Goal: Answer question/provide support

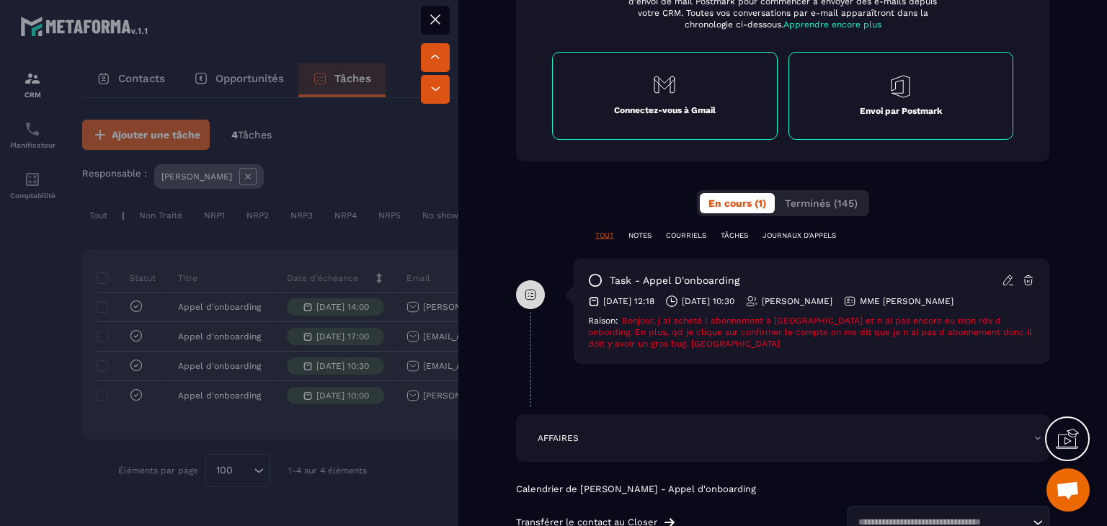
scroll to position [865, 0]
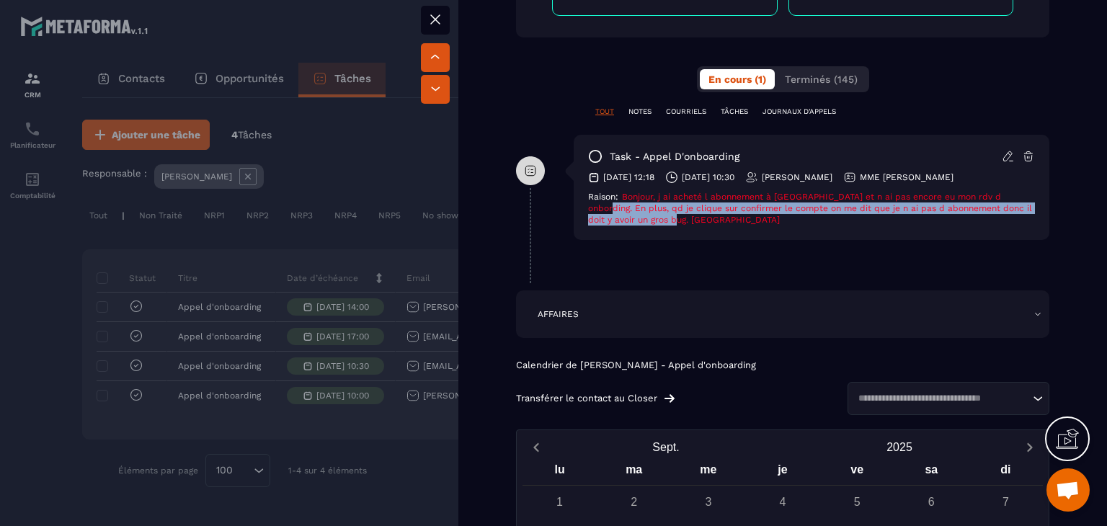
drag, startPoint x: 587, startPoint y: 203, endPoint x: 783, endPoint y: 216, distance: 197.2
click at [783, 216] on div "task - Appel d'onboarding [DATE] 12:18 [DATE] 10:30 [PERSON_NAME] MME [PERSON_N…" at bounding box center [812, 187] width 476 height 105
click at [783, 216] on div "Raison: Bonjour, j ai acheté l abonnement à [GEOGRAPHIC_DATA] et n ai pas encor…" at bounding box center [811, 208] width 447 height 35
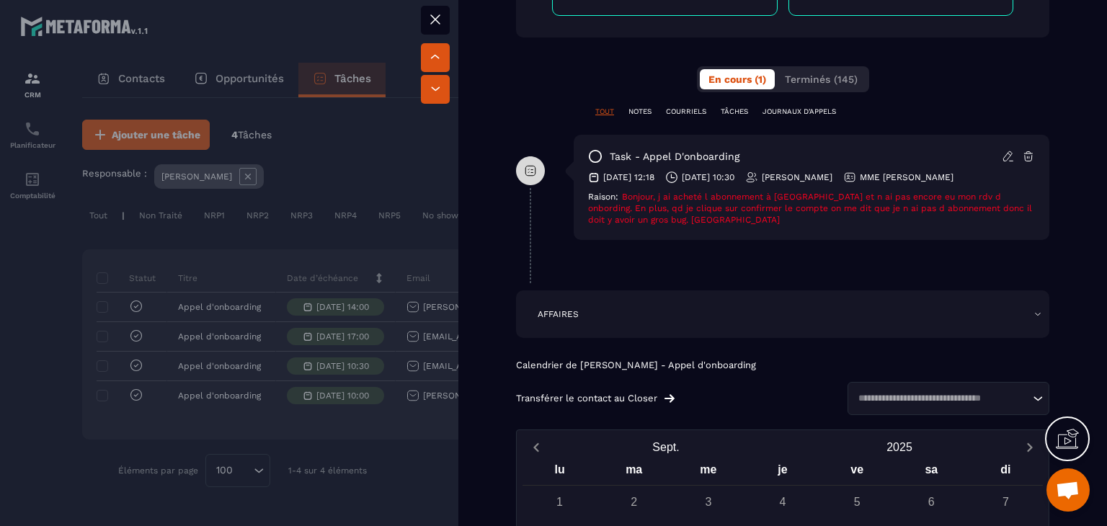
click at [781, 206] on span "Bonjour, j ai acheté l abonnement à [GEOGRAPHIC_DATA] et n ai pas encore eu mon…" at bounding box center [810, 208] width 444 height 33
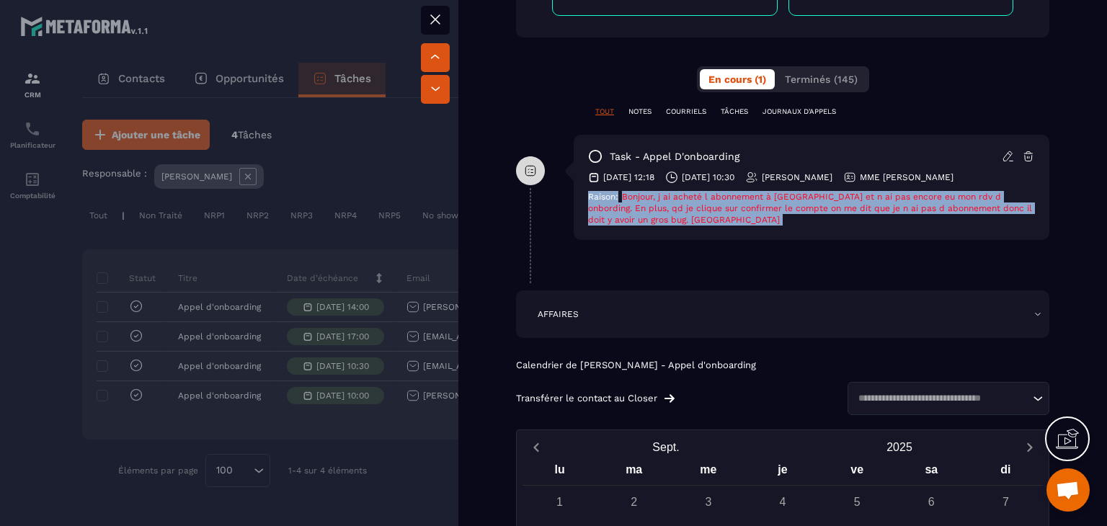
click at [781, 206] on span "Bonjour, j ai acheté l abonnement à [GEOGRAPHIC_DATA] et n ai pas encore eu mon…" at bounding box center [810, 208] width 444 height 33
click at [737, 221] on div "Raison: Bonjour, j ai acheté l abonnement à [GEOGRAPHIC_DATA] et n ai pas encor…" at bounding box center [811, 208] width 447 height 35
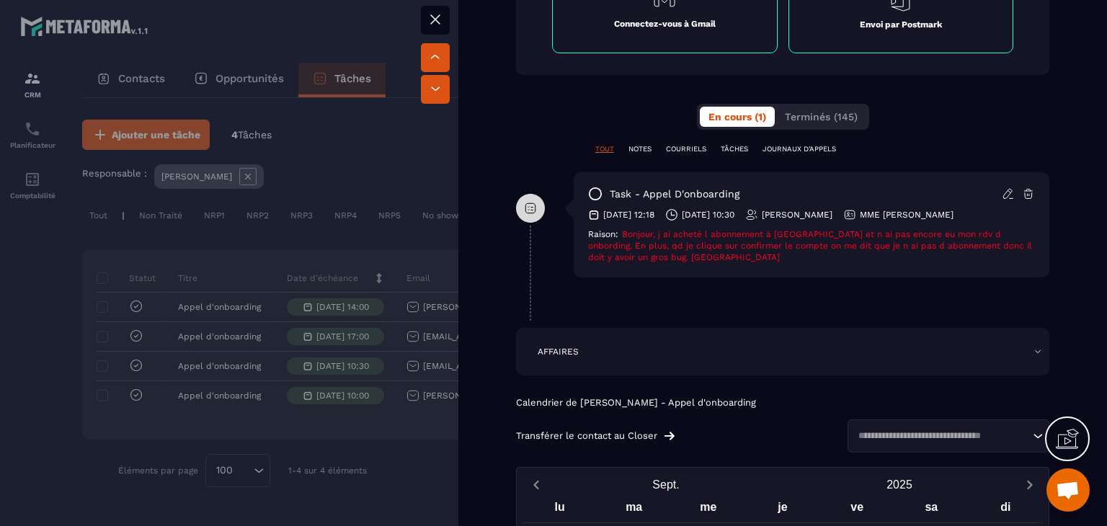
scroll to position [793, 0]
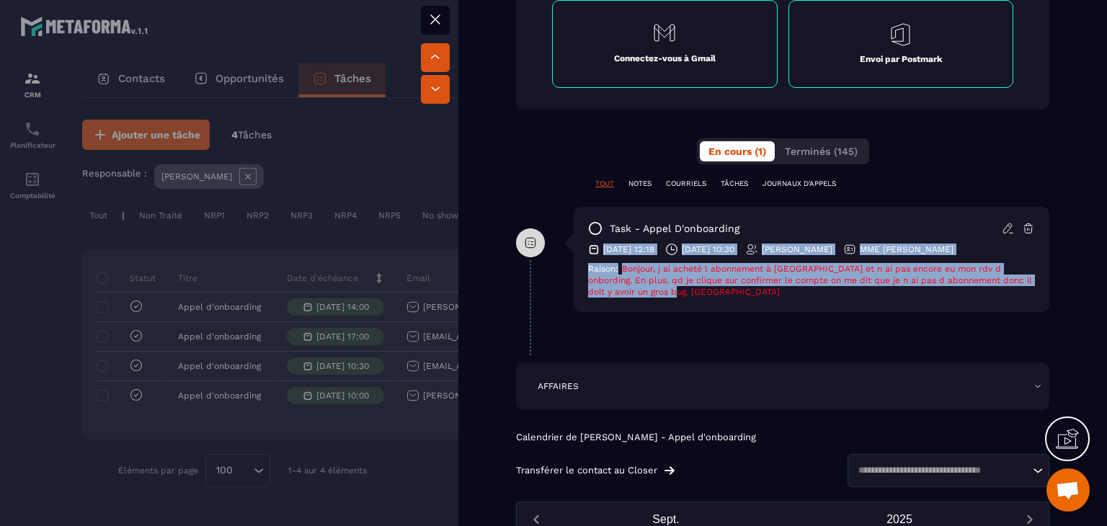
drag, startPoint x: 605, startPoint y: 252, endPoint x: 887, endPoint y: 293, distance: 284.7
click at [887, 293] on div "task - Appel d'onboarding [DATE] 12:18 [DATE] 10:30 [PERSON_NAME] MME [PERSON_N…" at bounding box center [812, 259] width 476 height 105
click at [888, 293] on div "Raison: Bonjour, j ai acheté l abonnement à [GEOGRAPHIC_DATA] et n ai pas encor…" at bounding box center [811, 280] width 447 height 35
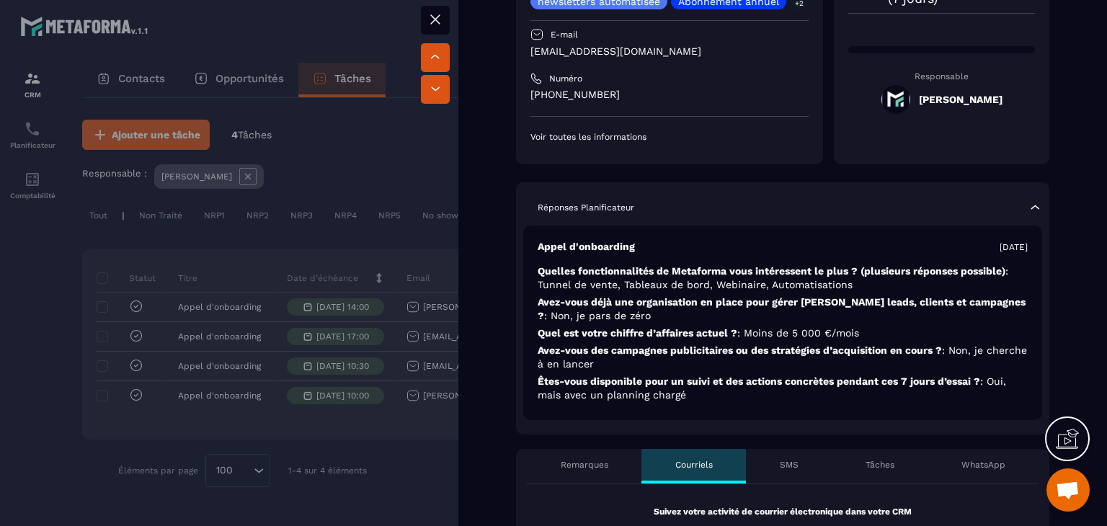
scroll to position [72, 0]
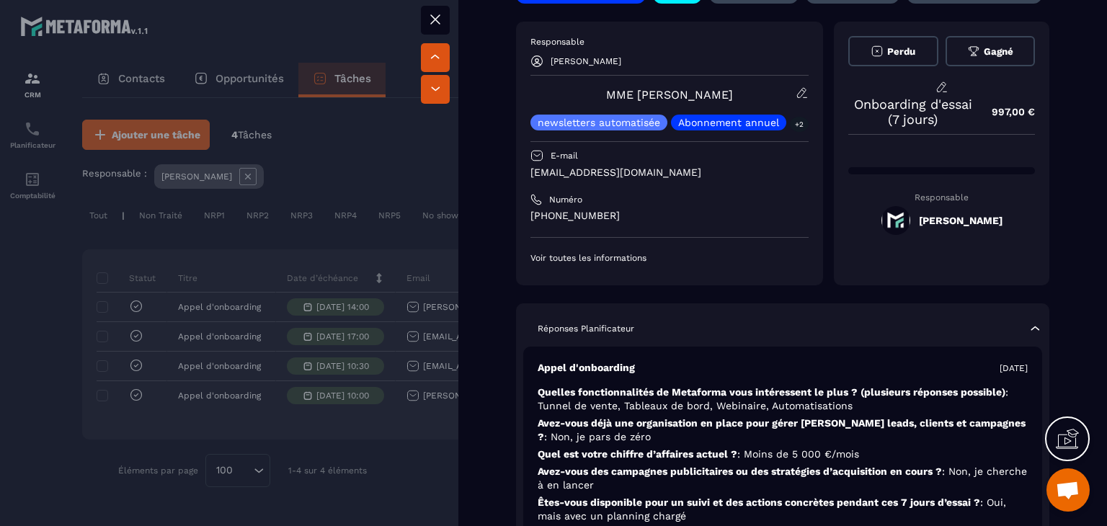
click at [378, 254] on div at bounding box center [553, 263] width 1107 height 526
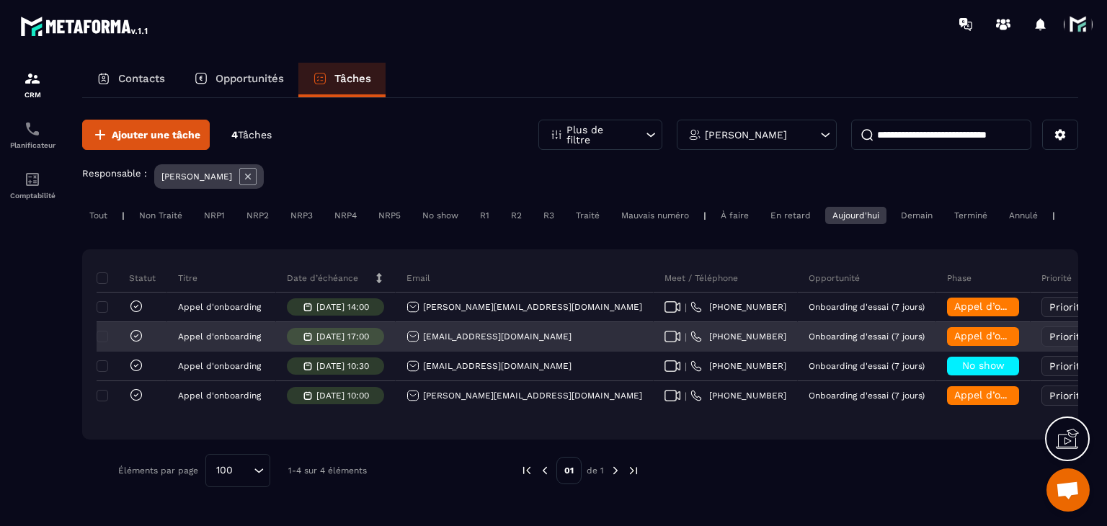
click at [458, 343] on div "[EMAIL_ADDRESS][DOMAIN_NAME]" at bounding box center [489, 336] width 165 height 13
